Goal: Task Accomplishment & Management: Manage account settings

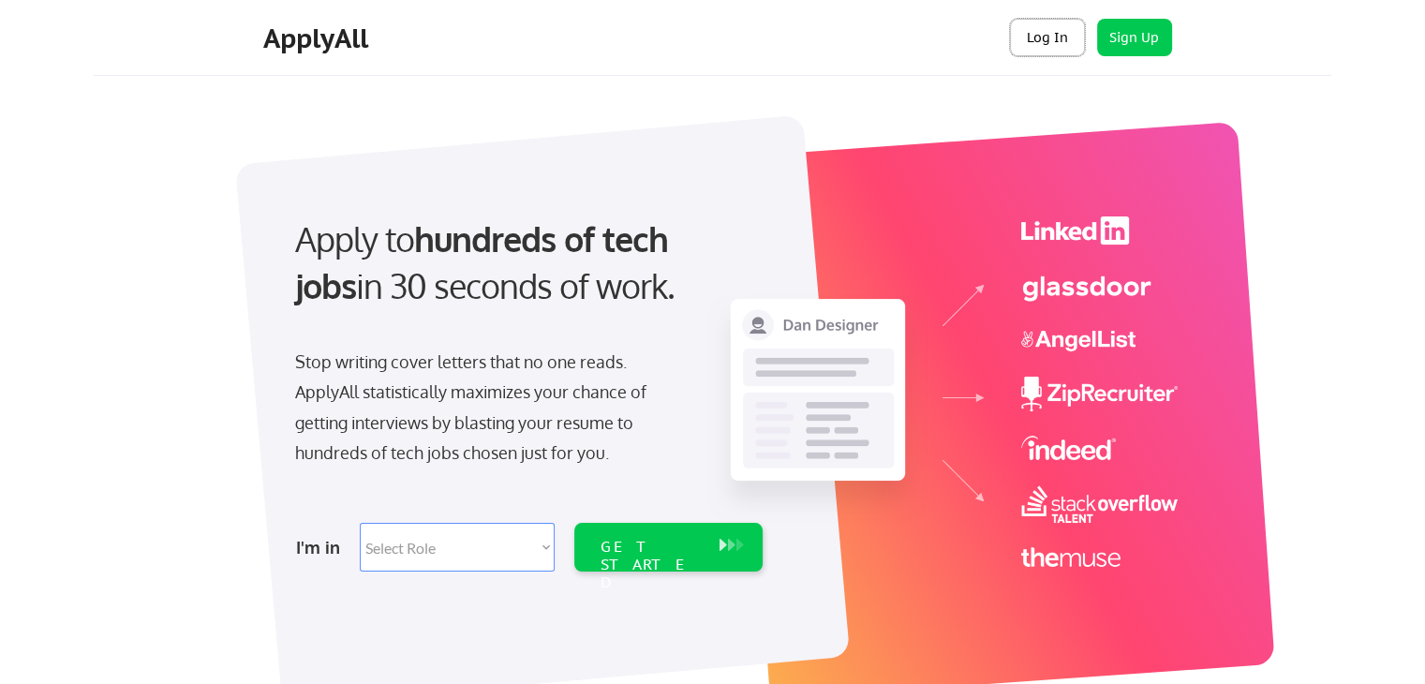
click at [1051, 49] on button "Log In" at bounding box center [1047, 37] width 75 height 37
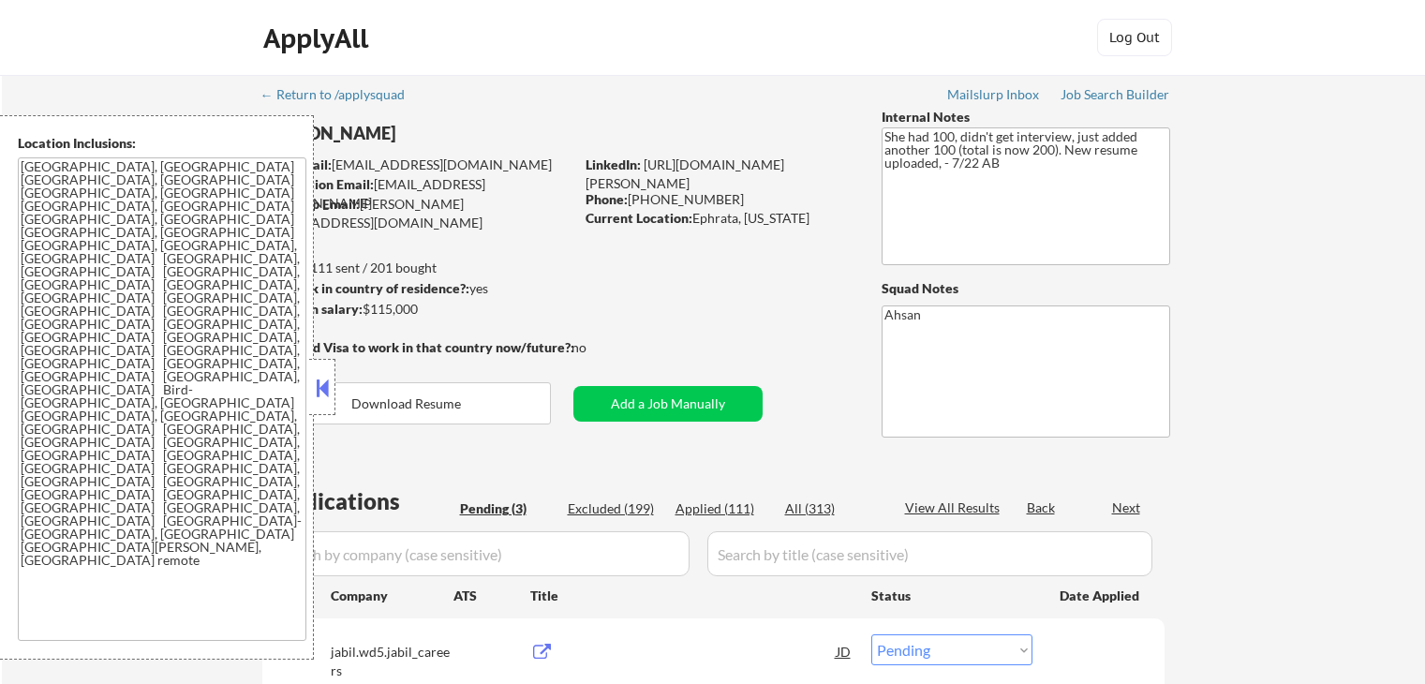
select select ""pending""
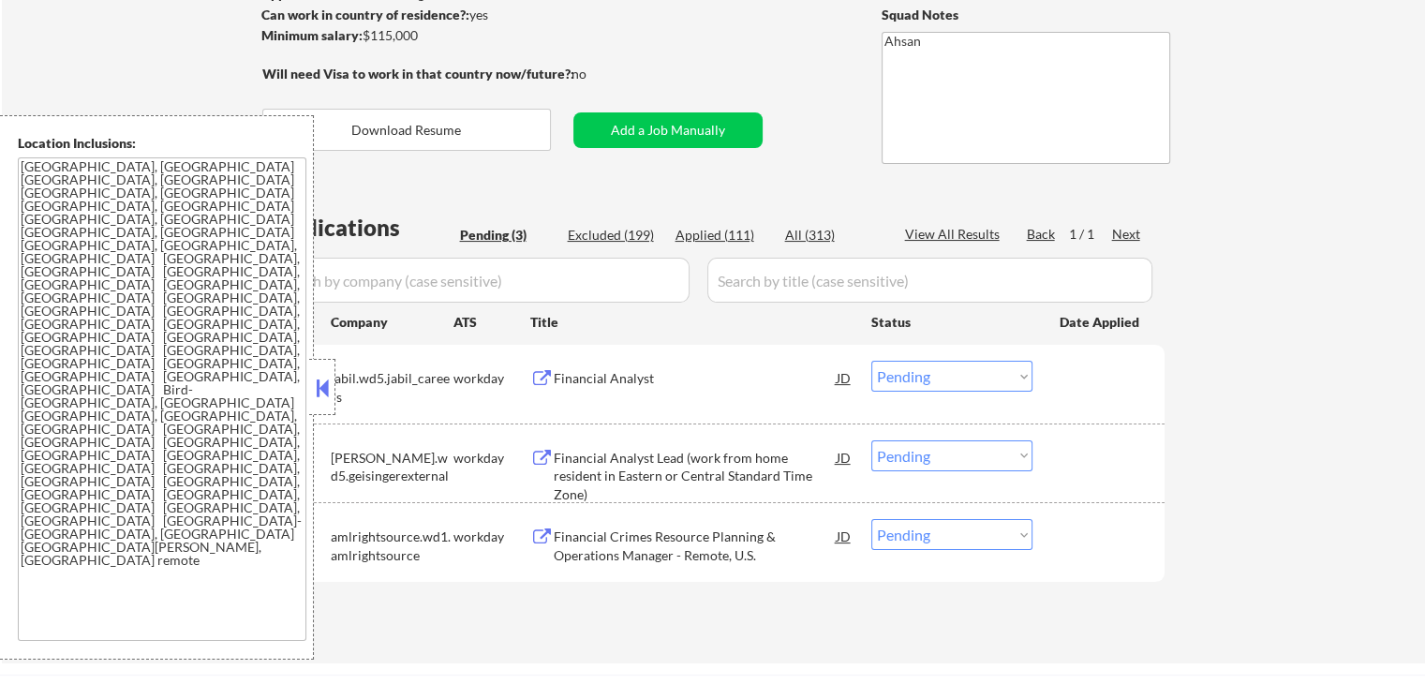
scroll to position [375, 0]
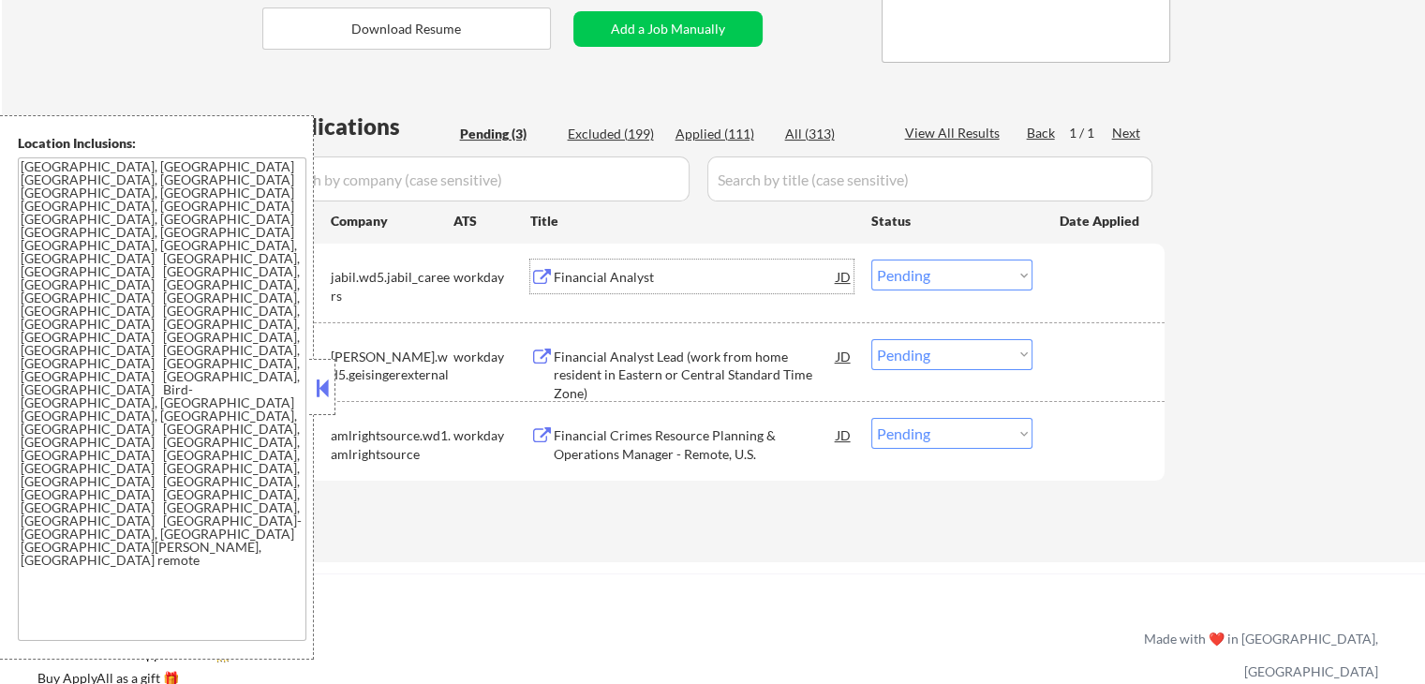
click at [656, 273] on div "Financial Analyst" at bounding box center [695, 277] width 283 height 19
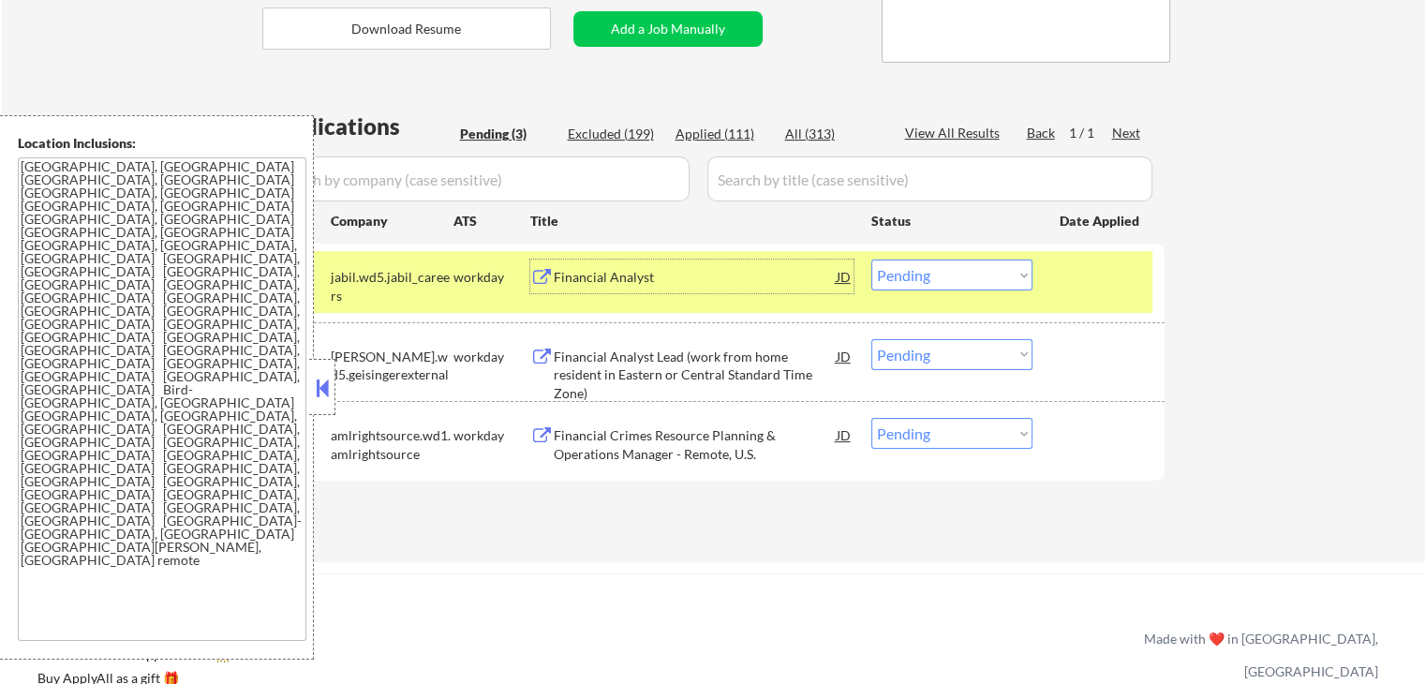
click at [742, 375] on div "Financial Analyst Lead (work from home resident in Eastern or Central Standard …" at bounding box center [695, 375] width 283 height 55
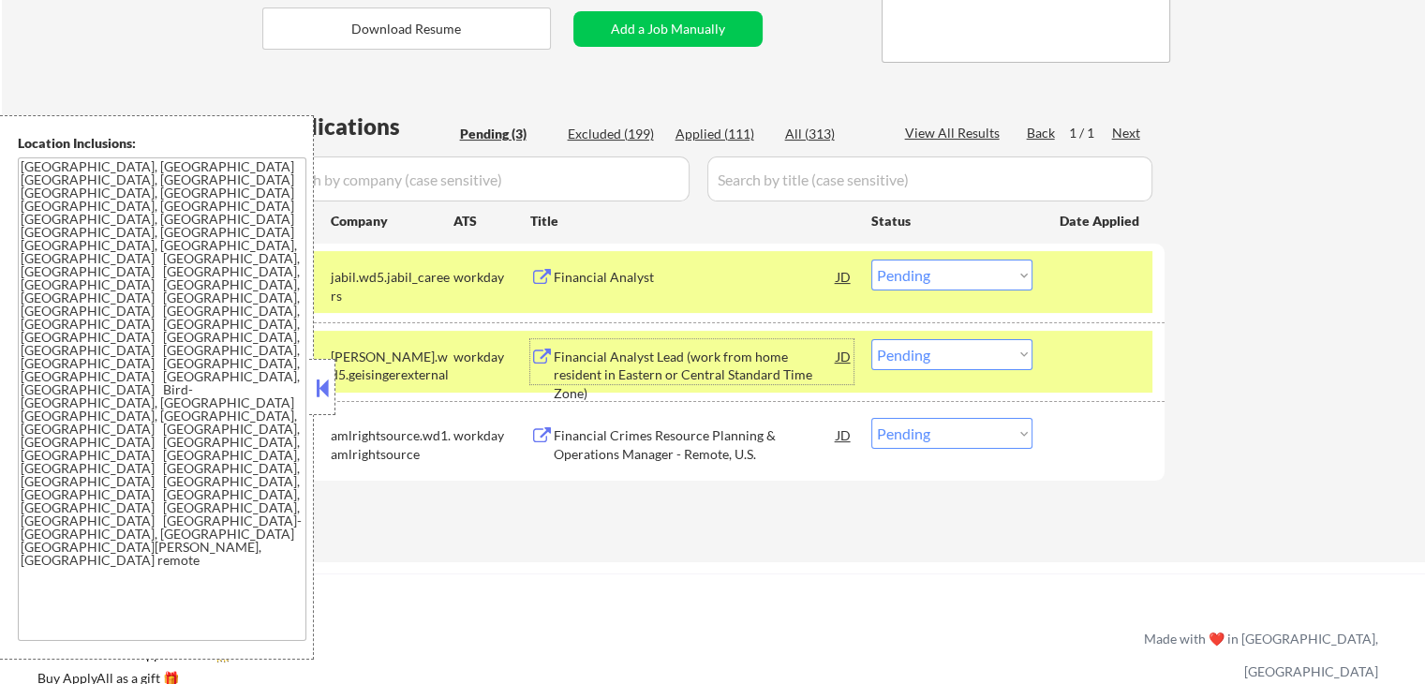
click at [996, 263] on select "Choose an option... Pending Applied Excluded (Questions) Excluded (Expired) Exc…" at bounding box center [951, 275] width 161 height 31
click at [871, 260] on select "Choose an option... Pending Applied Excluded (Questions) Excluded (Expired) Exc…" at bounding box center [951, 275] width 161 height 31
click at [738, 447] on div "Financial Crimes Resource Planning & Operations Manager - Remote, U.S." at bounding box center [695, 444] width 283 height 37
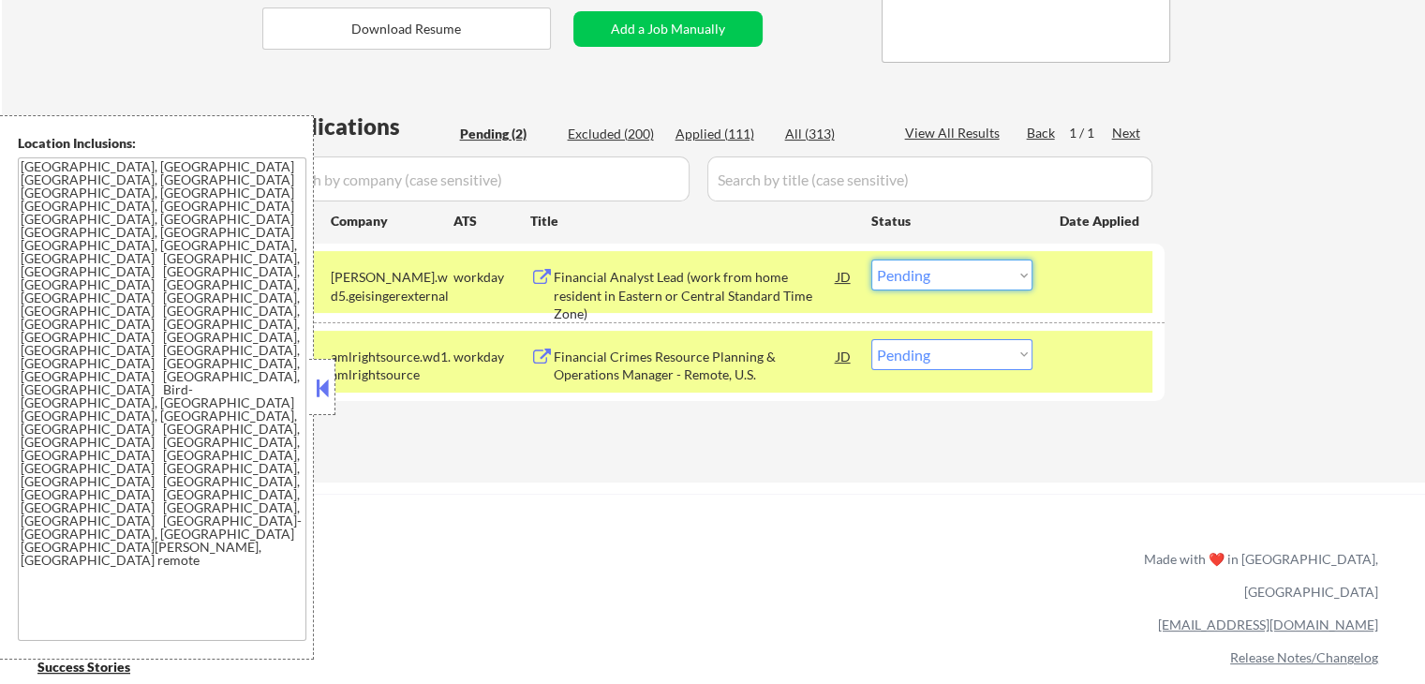
click at [936, 271] on select "Choose an option... Pending Applied Excluded (Questions) Excluded (Expired) Exc…" at bounding box center [951, 275] width 161 height 31
click at [871, 260] on select "Choose an option... Pending Applied Excluded (Questions) Excluded (Expired) Exc…" at bounding box center [951, 275] width 161 height 31
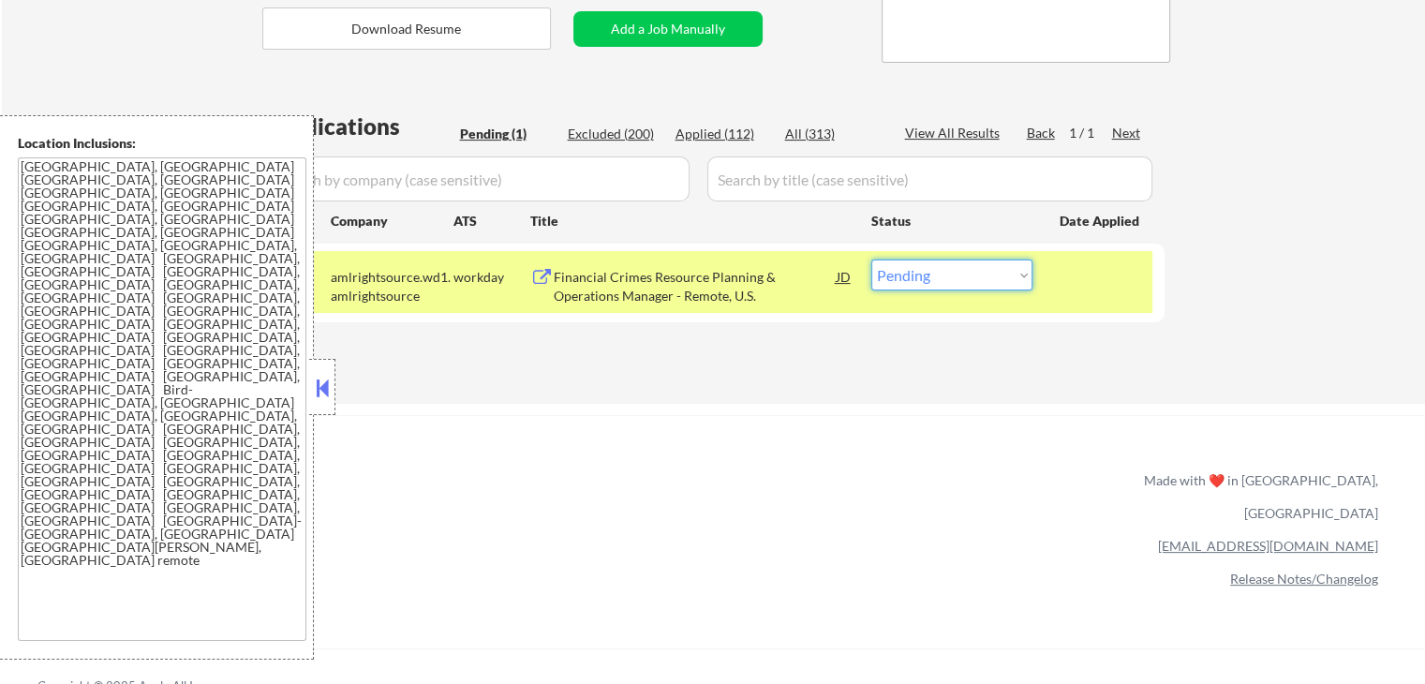
click at [942, 272] on select "Choose an option... Pending Applied Excluded (Questions) Excluded (Expired) Exc…" at bounding box center [951, 275] width 161 height 31
select select ""applied""
click at [871, 260] on select "Choose an option... Pending Applied Excluded (Questions) Excluded (Expired) Exc…" at bounding box center [951, 275] width 161 height 31
